Goal: Information Seeking & Learning: Check status

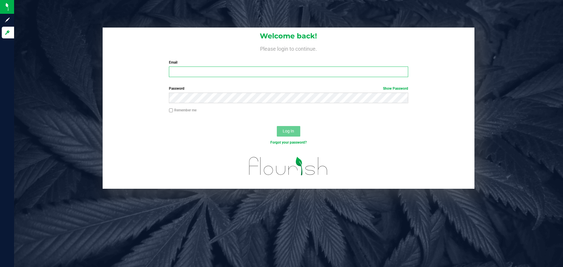
click at [280, 72] on input "Email" at bounding box center [288, 72] width 239 height 11
type input "[EMAIL_ADDRESS][DOMAIN_NAME]"
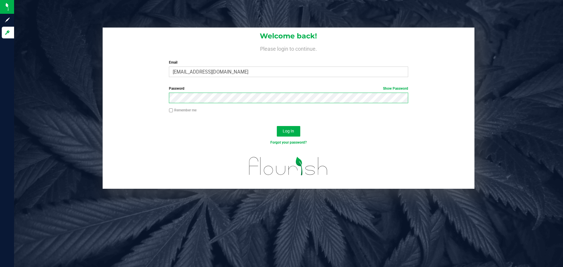
click at [277, 126] on button "Log In" at bounding box center [288, 131] width 23 height 11
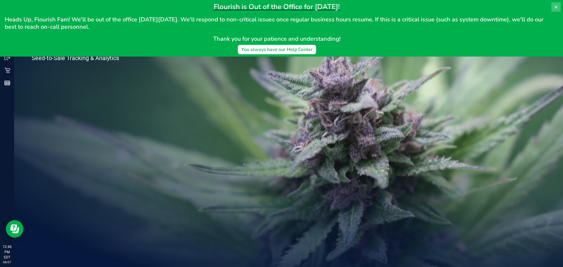
click at [559, 10] on button at bounding box center [556, 6] width 9 height 9
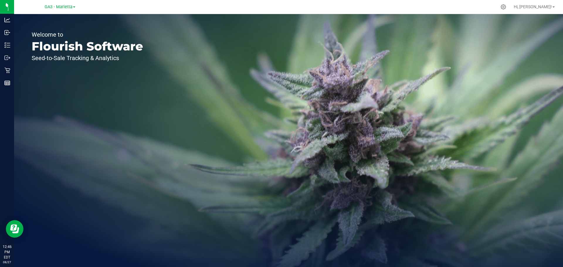
click at [514, 43] on div "Welcome to Flourish Software Seed-to-Sale Tracking & Analytics" at bounding box center [288, 140] width 549 height 253
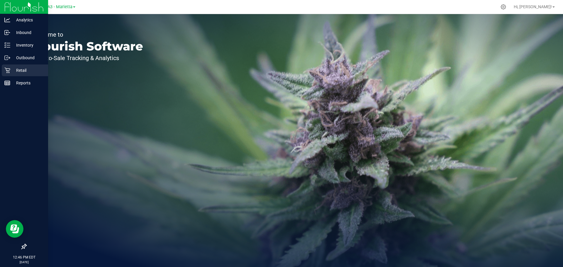
click at [14, 72] on p "Retail" at bounding box center [27, 70] width 35 height 7
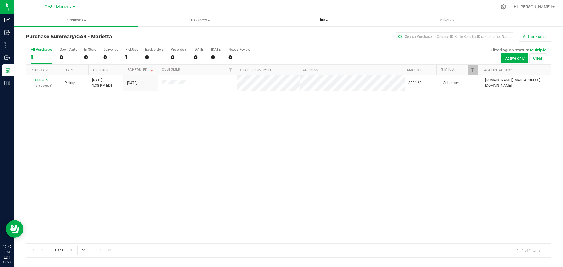
click at [329, 24] on uib-tab-heading "Tills Manage tills Reconcile e-payments" at bounding box center [322, 20] width 123 height 12
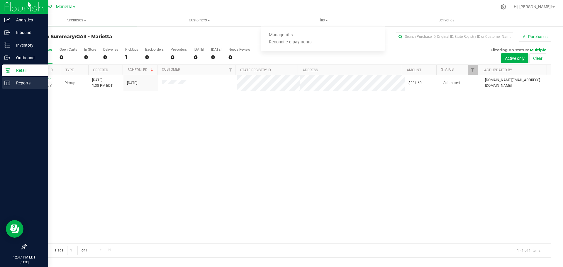
click at [16, 80] on p "Reports" at bounding box center [27, 83] width 35 height 7
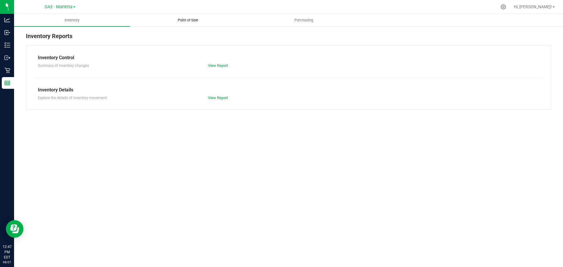
click at [186, 17] on uib-tab-heading "Point of Sale" at bounding box center [187, 20] width 115 height 12
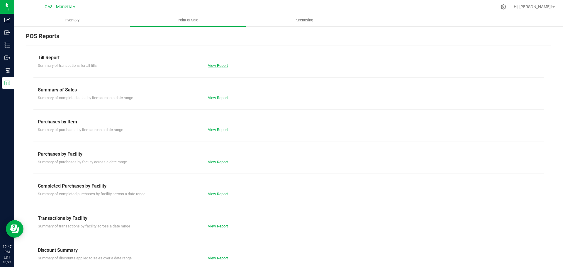
click at [208, 66] on link "View Report" at bounding box center [218, 65] width 20 height 4
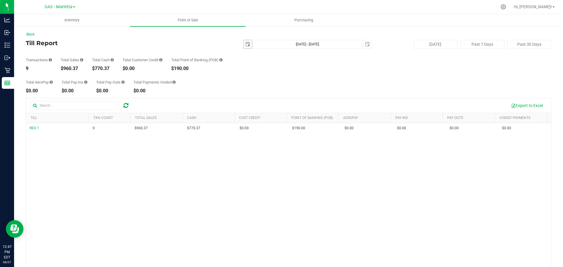
click at [246, 42] on span "select" at bounding box center [248, 44] width 5 height 5
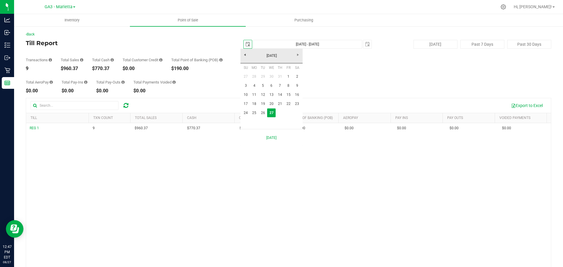
scroll to position [0, 15]
click at [288, 76] on link "1" at bounding box center [288, 76] width 9 height 9
type input "[DATE]"
type input "[DATE] - [DATE]"
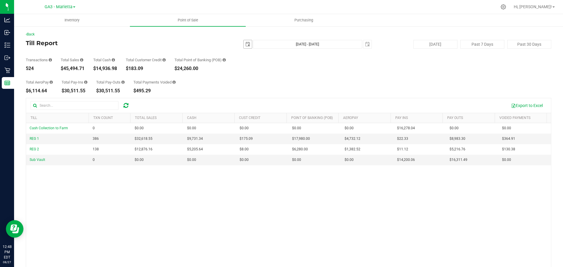
click at [244, 46] on span "[DATE]" at bounding box center [248, 44] width 9 height 9
click at [246, 44] on span "select" at bounding box center [248, 44] width 5 height 5
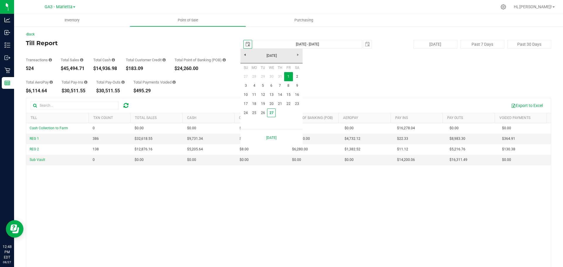
scroll to position [0, 15]
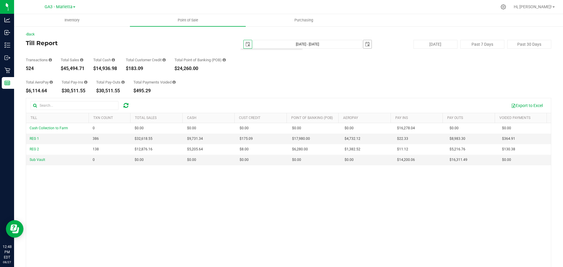
click at [365, 44] on span "select" at bounding box center [367, 44] width 5 height 5
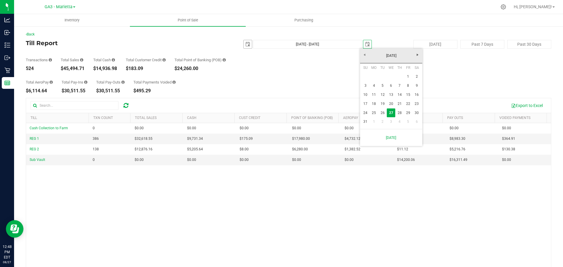
click at [246, 45] on span "select" at bounding box center [248, 44] width 5 height 5
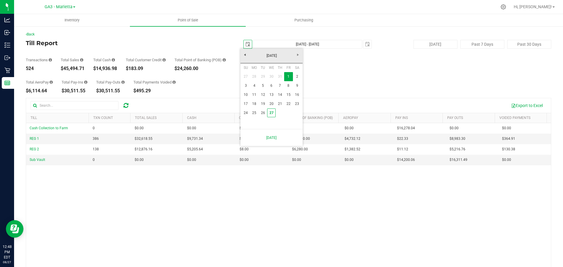
click at [246, 61] on div "[DATE]" at bounding box center [271, 56] width 65 height 15
click at [245, 56] on link "[DATE]" at bounding box center [271, 55] width 63 height 9
click at [273, 84] on link "[DATE]" at bounding box center [279, 88] width 15 height 15
click at [263, 75] on link "1" at bounding box center [263, 76] width 9 height 9
type input "[DATE]"
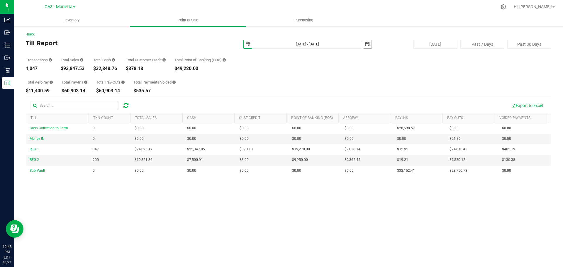
click at [368, 44] on span "select" at bounding box center [368, 44] width 8 height 8
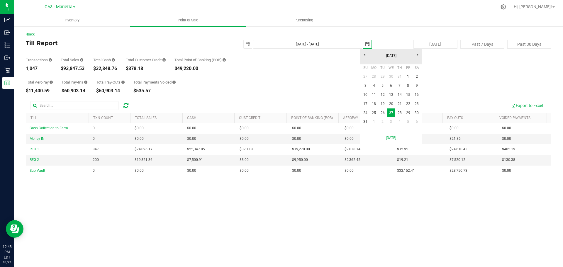
scroll to position [0, 15]
click at [368, 122] on link "31" at bounding box center [365, 121] width 9 height 9
type input "[DATE] - [DATE]"
type input "[DATE]"
